Goal: Contribute content

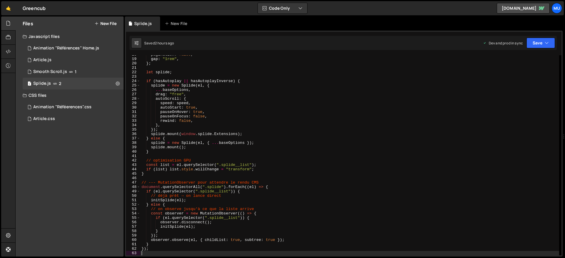
scroll to position [78, 0]
drag, startPoint x: 73, startPoint y: 142, endPoint x: 88, endPoint y: 82, distance: 61.3
click at [73, 142] on div "Files New File Javascript files 1 Animation "Références" Home.js 0 1 Article.js…" at bounding box center [70, 136] width 108 height 240
click at [100, 19] on div "Files New File" at bounding box center [70, 23] width 108 height 14
click at [100, 23] on button "New File" at bounding box center [106, 23] width 22 height 5
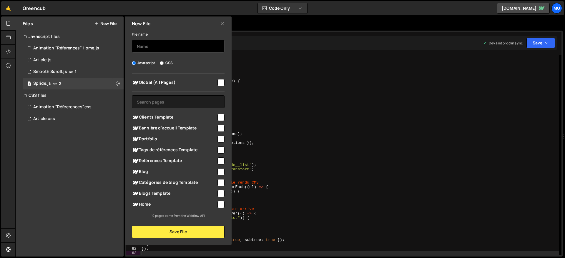
click at [155, 42] on input "text" at bounding box center [178, 46] width 93 height 13
type input "Google Avis"
click at [150, 211] on div "Global (All Pages) Clients Template" at bounding box center [178, 146] width 107 height 145
click at [151, 203] on span "Home" at bounding box center [174, 204] width 85 height 7
checkbox input "true"
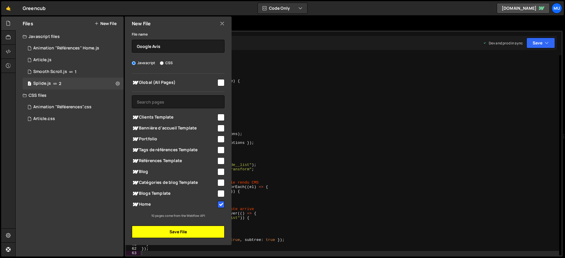
click at [172, 233] on button "Save File" at bounding box center [178, 232] width 93 height 12
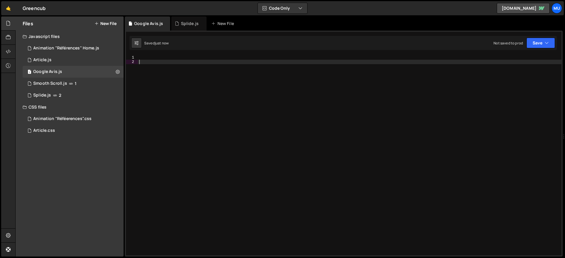
click at [146, 62] on div at bounding box center [350, 159] width 424 height 209
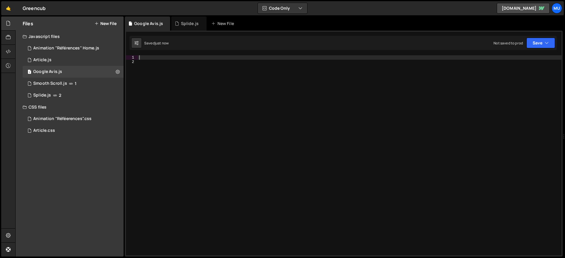
click at [147, 59] on div at bounding box center [350, 159] width 424 height 209
paste textarea "display: "-webkit-box","
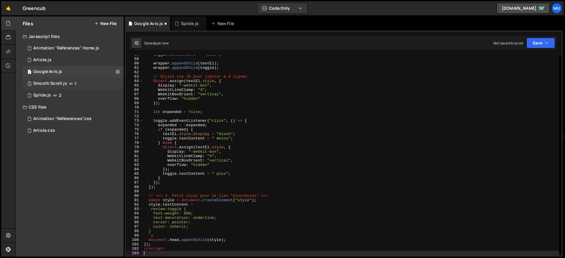
scroll to position [255, 0]
click at [259, 150] on div "toggle . textContent = " plus" ; wrapper . appendChild ( textEl ) ; wrapper . a…" at bounding box center [351, 156] width 417 height 209
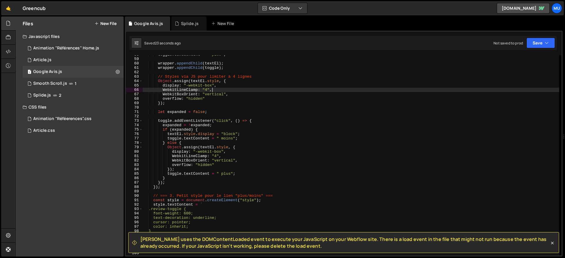
click at [267, 90] on div "toggle . textContent = " plus" ; wrapper . appendChild ( textEl ) ; wrapper . a…" at bounding box center [351, 156] width 417 height 209
type textarea "/script>"
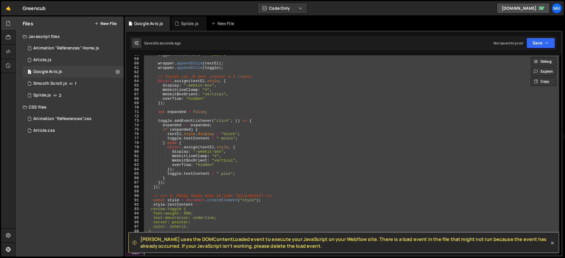
paste textarea
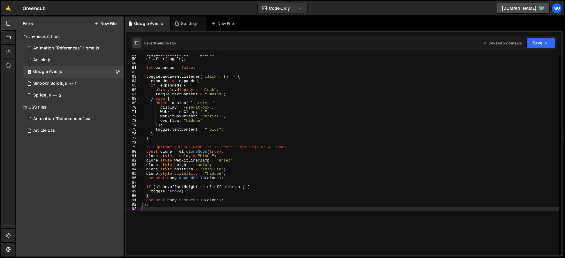
click at [294, 128] on div "toggle . style . cursor = "pointer" ; el . after ( toggle ) ; let expanded = fa…" at bounding box center [349, 156] width 419 height 209
type textarea "});"
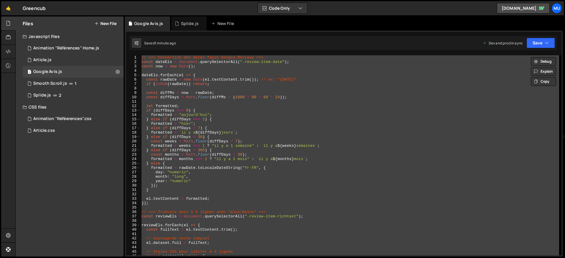
scroll to position [0, 0]
paste textarea
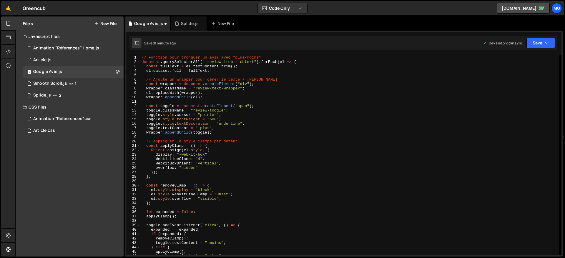
scroll to position [200, 0]
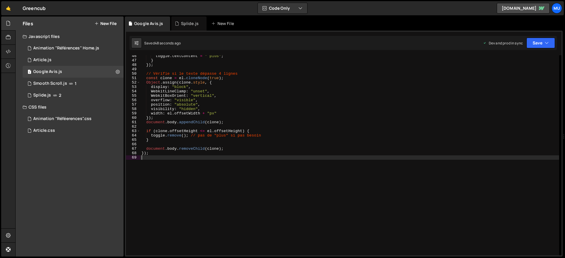
click at [197, 128] on div "toggle . textContent = " plus" ; } }) ; // Vérifie si le texte dépasse 4 lignes…" at bounding box center [349, 158] width 419 height 209
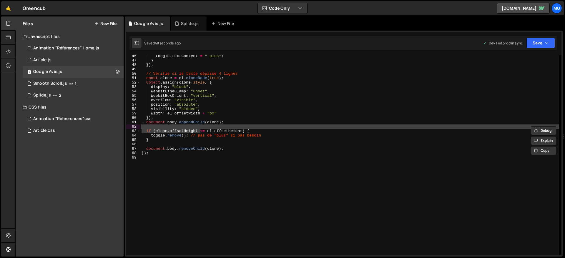
type textarea "});"
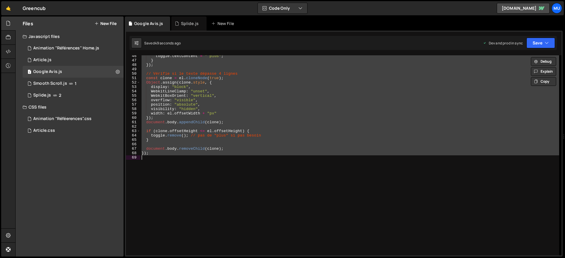
paste textarea
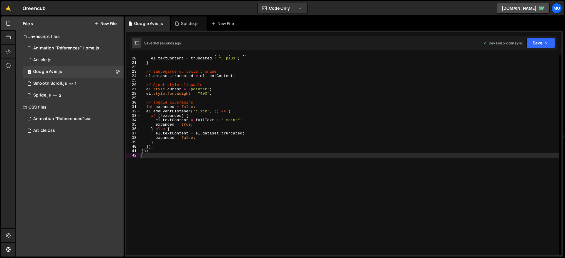
drag, startPoint x: 222, startPoint y: 146, endPoint x: 214, endPoint y: 143, distance: 7.7
click at [217, 144] on div "truncated = truncated . slice ( 0 , - 1 ) . trim ( ) ; el . textContent = trunc…" at bounding box center [349, 156] width 419 height 209
type textarea "});"
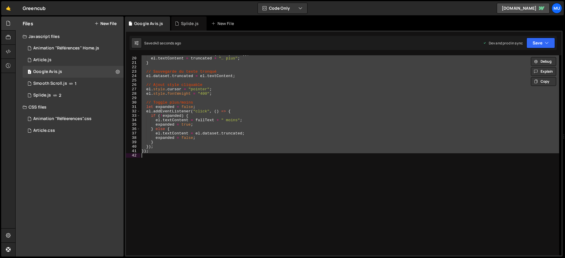
paste textarea
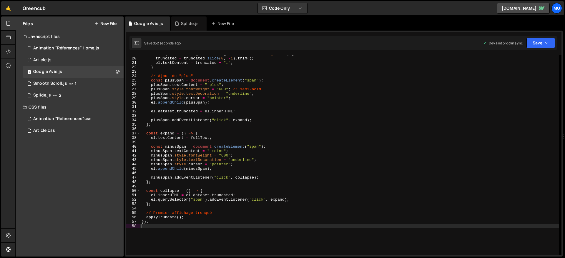
click at [183, 124] on div "while ( el . scrollHeight > maxHeight && truncated . length > 0 ) { truncated =…" at bounding box center [349, 156] width 419 height 209
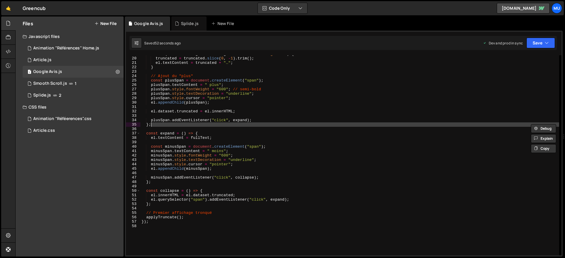
type textarea "});"
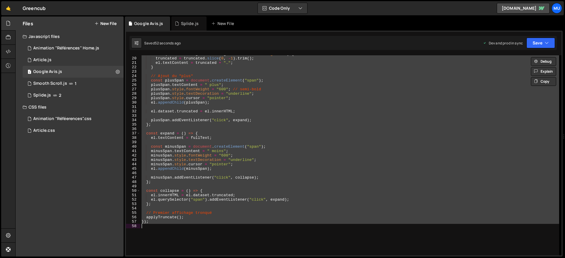
paste textarea
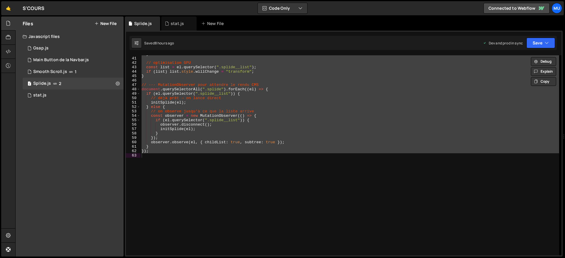
scroll to position [176, 0]
